Goal: Navigation & Orientation: Find specific page/section

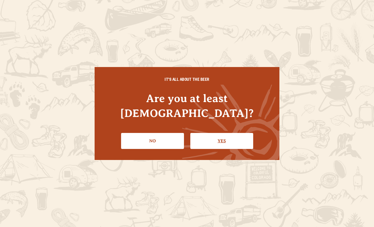
click at [221, 133] on link "Yes" at bounding box center [221, 141] width 63 height 16
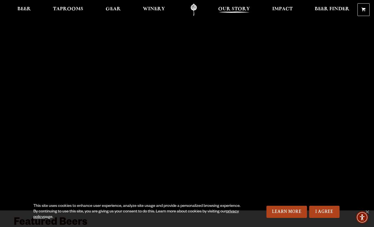
click at [229, 9] on span "Our Story" at bounding box center [234, 9] width 32 height 4
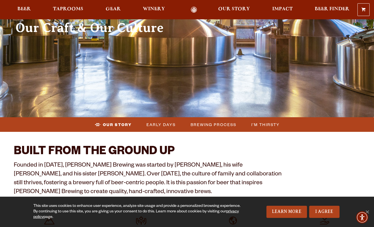
scroll to position [109, 0]
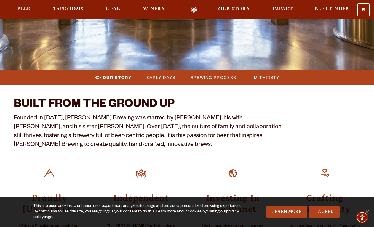
click at [208, 78] on span "Brewing Process" at bounding box center [214, 77] width 46 height 8
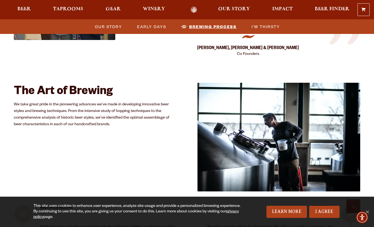
scroll to position [901, 0]
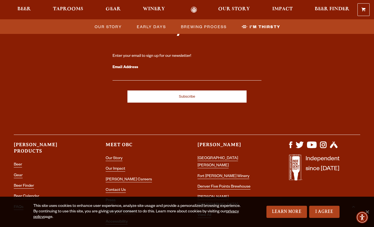
scroll to position [1863, 0]
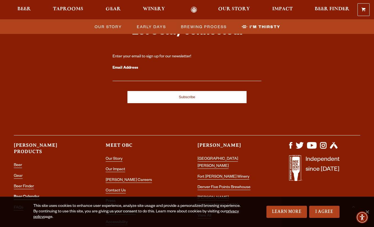
click at [34, 195] on link "Beer Calendar" at bounding box center [26, 197] width 25 height 5
click at [231, 7] on span "Our Story" at bounding box center [234, 9] width 32 height 4
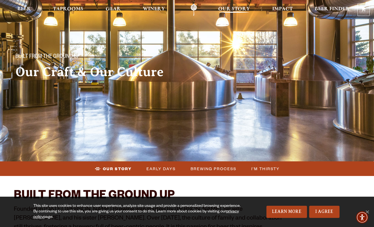
scroll to position [0, 0]
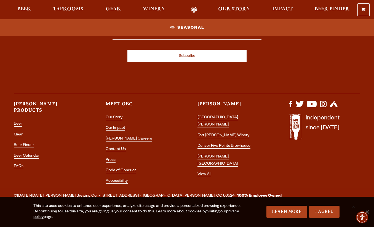
scroll to position [776, 0]
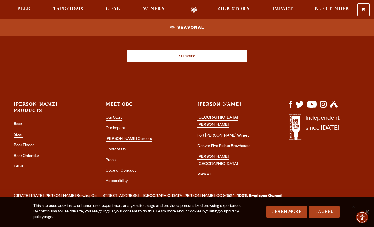
click at [18, 122] on link "Beer" at bounding box center [18, 124] width 8 height 5
